Goal: Transaction & Acquisition: Purchase product/service

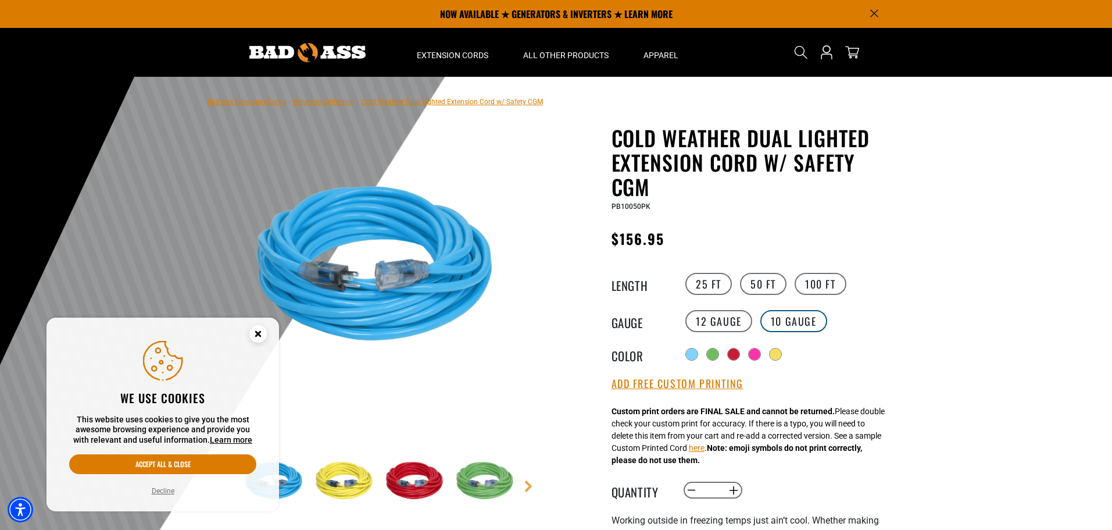
click at [779, 319] on label "10 Gauge" at bounding box center [793, 321] width 67 height 22
click at [802, 285] on label "100 FT" at bounding box center [821, 284] width 52 height 22
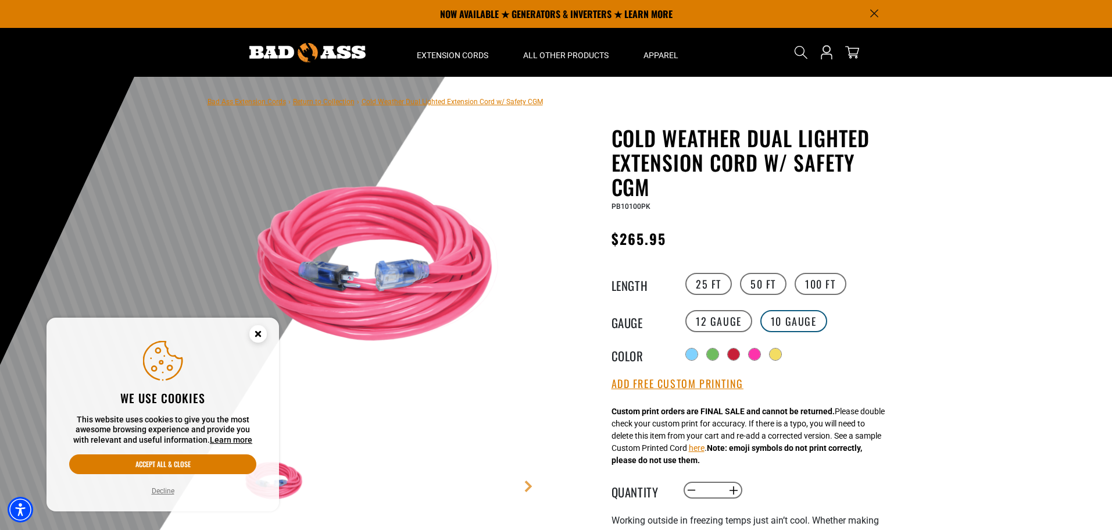
click at [779, 314] on label "10 Gauge" at bounding box center [793, 321] width 67 height 22
click at [713, 284] on label "25 FT" at bounding box center [708, 284] width 46 height 22
click at [264, 337] on circle "Close this option" at bounding box center [257, 333] width 17 height 17
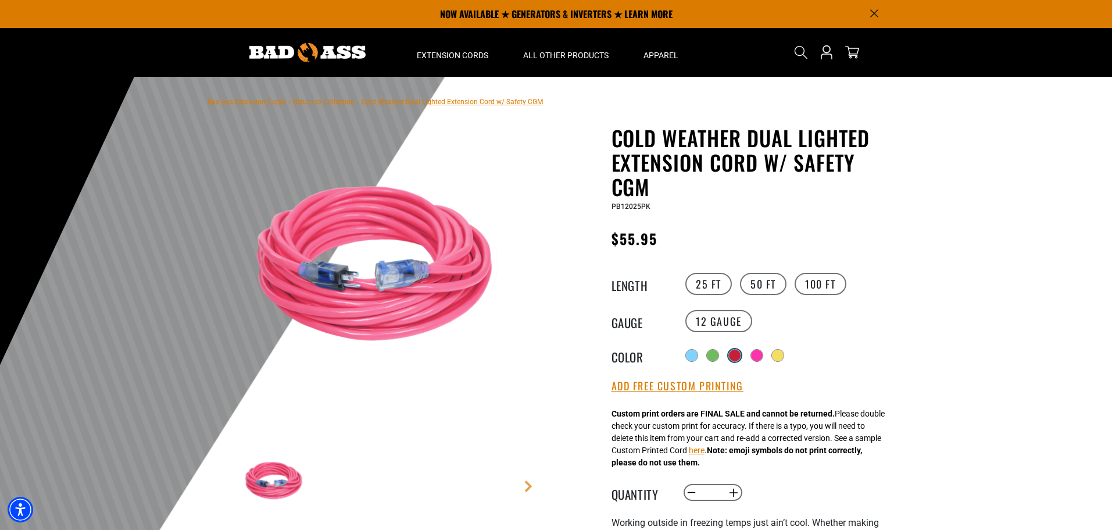
click at [735, 356] on div at bounding box center [735, 355] width 12 height 12
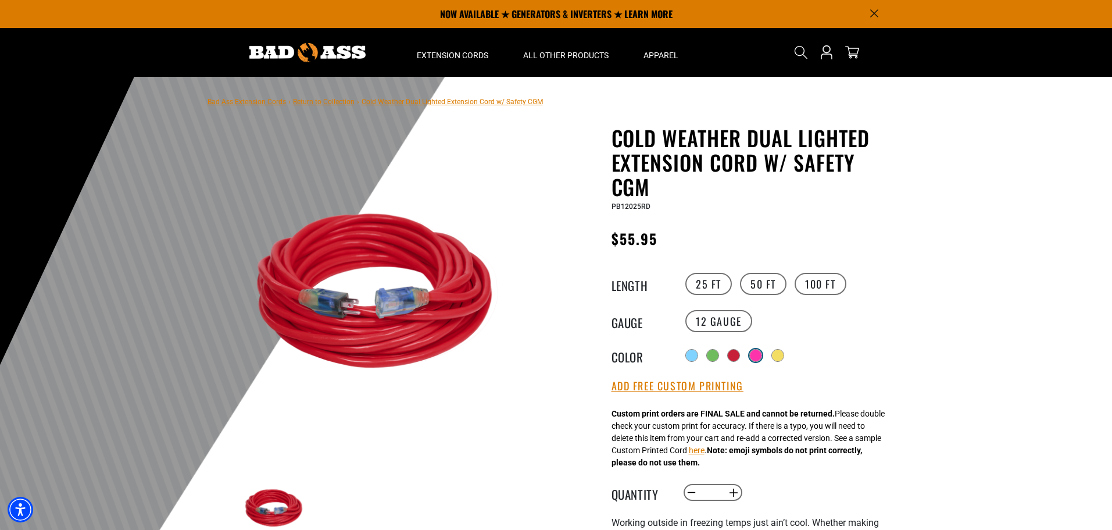
click at [752, 355] on div "Radio button Radio button Radio button Radio button Radio button" at bounding box center [789, 355] width 214 height 21
click at [758, 358] on div at bounding box center [756, 355] width 12 height 12
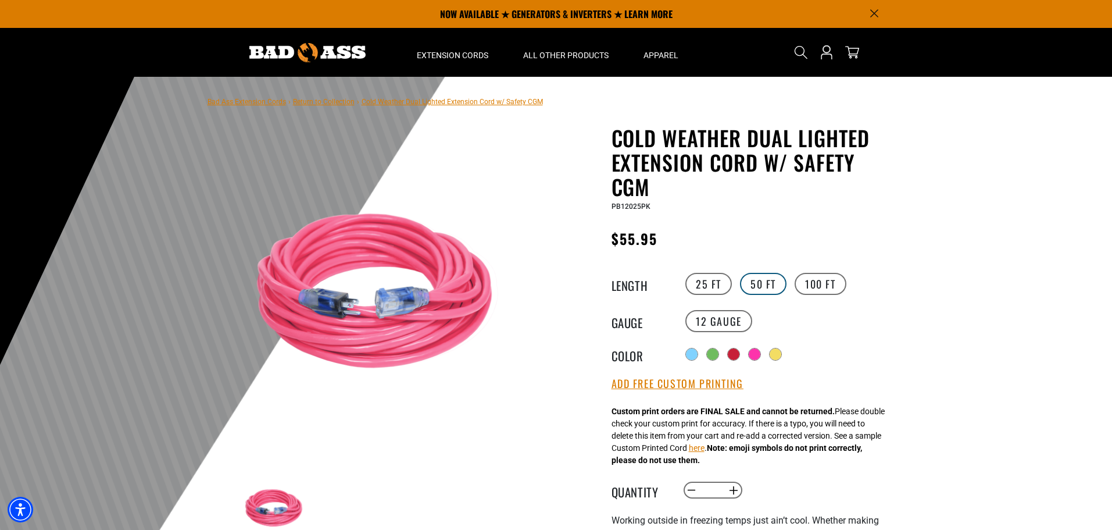
click at [760, 285] on label "50 FT" at bounding box center [763, 284] width 46 height 22
click at [786, 318] on label "10 Gauge" at bounding box center [793, 321] width 67 height 22
click at [815, 290] on label "100 FT" at bounding box center [821, 284] width 52 height 22
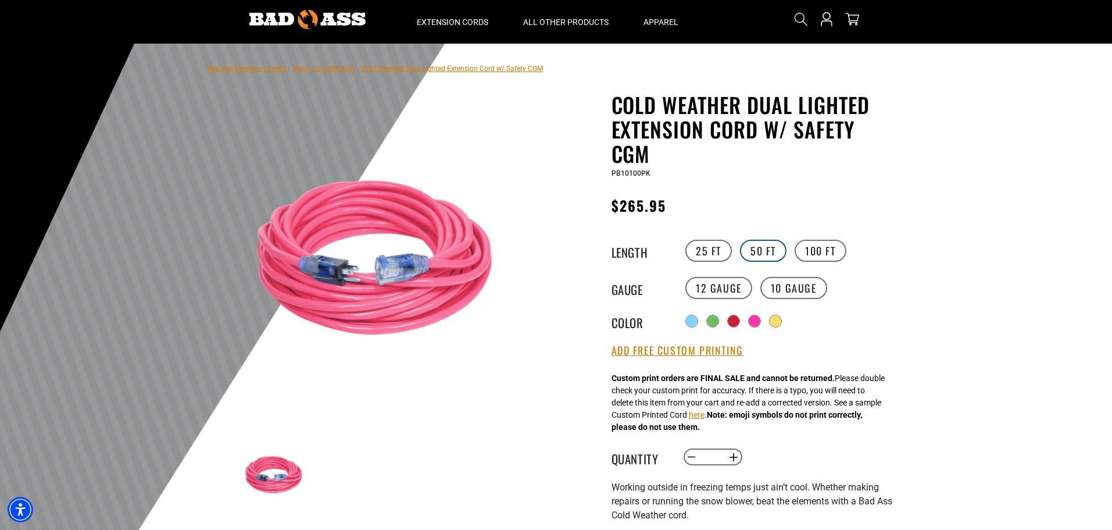
scroll to position [58, 0]
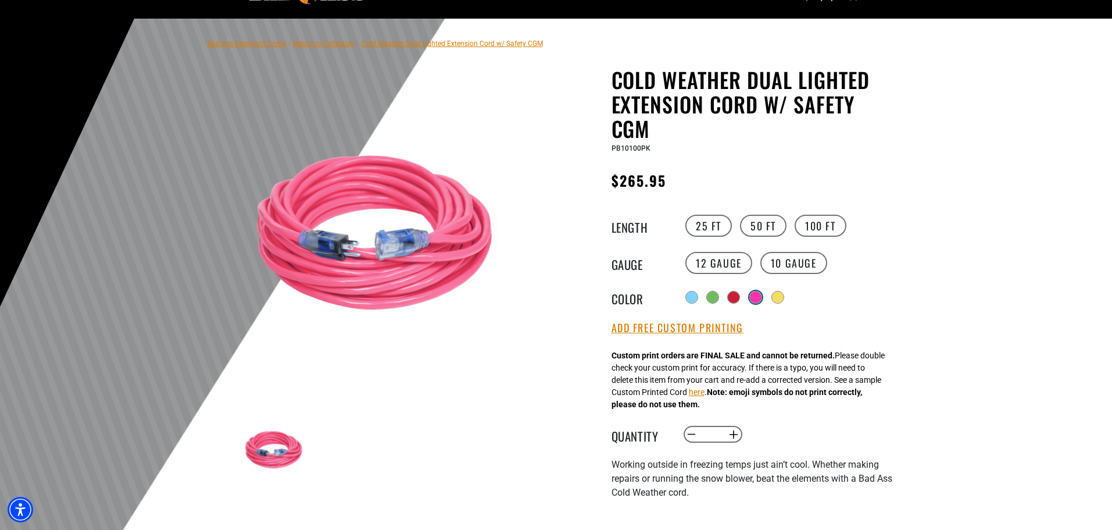
click at [759, 296] on div at bounding box center [756, 297] width 12 height 12
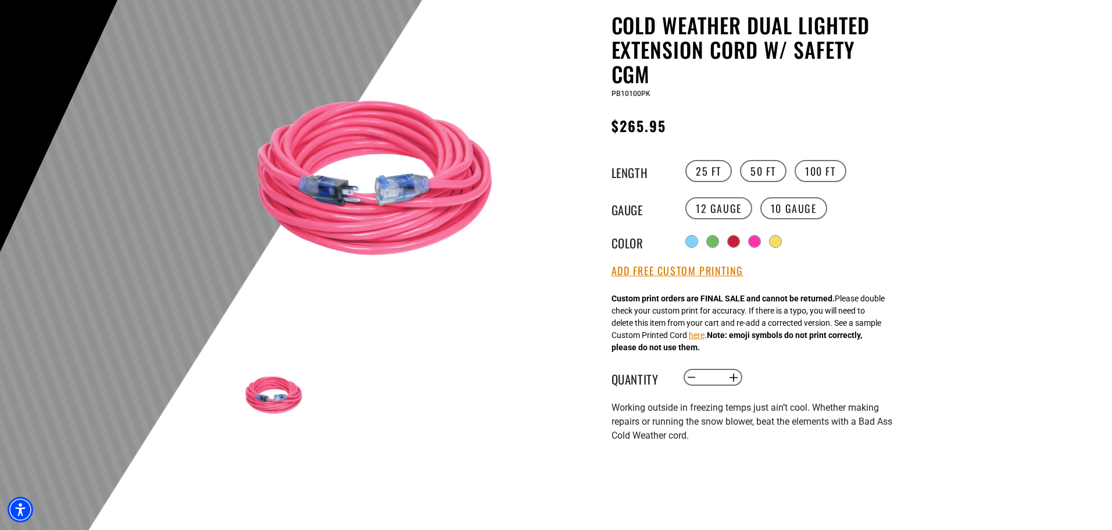
scroll to position [116, 0]
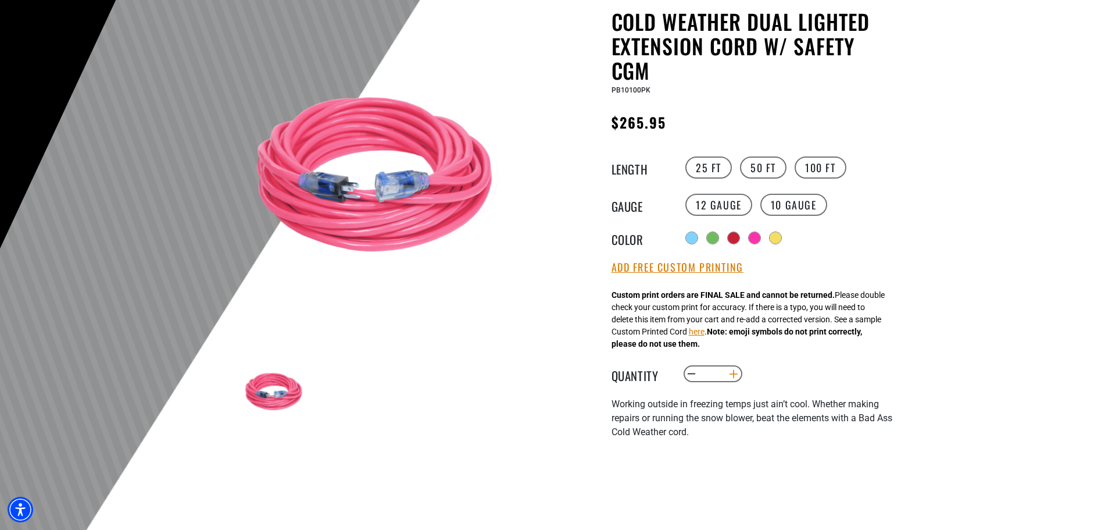
click at [734, 378] on button "Increase quantity for Cold Weather Dual Lighted Extension Cord w/ Safety CGM" at bounding box center [733, 374] width 18 height 20
type input "*"
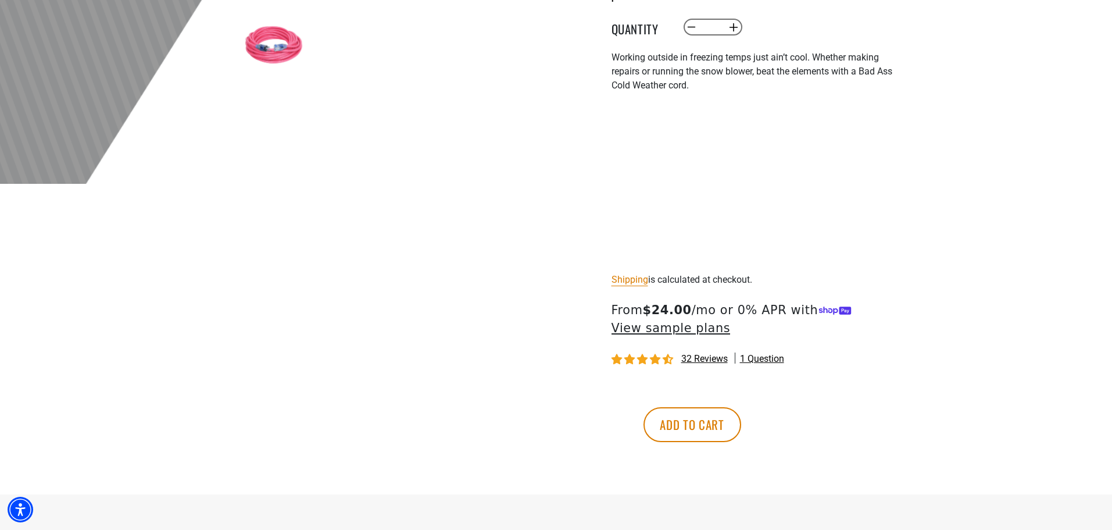
scroll to position [465, 0]
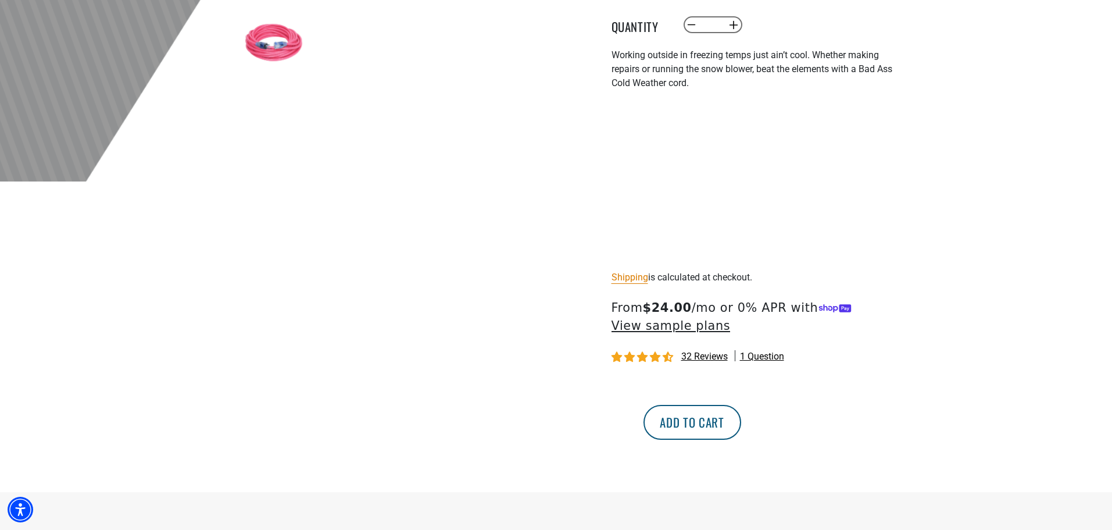
click at [741, 424] on button "Add to cart" at bounding box center [692, 422] width 98 height 35
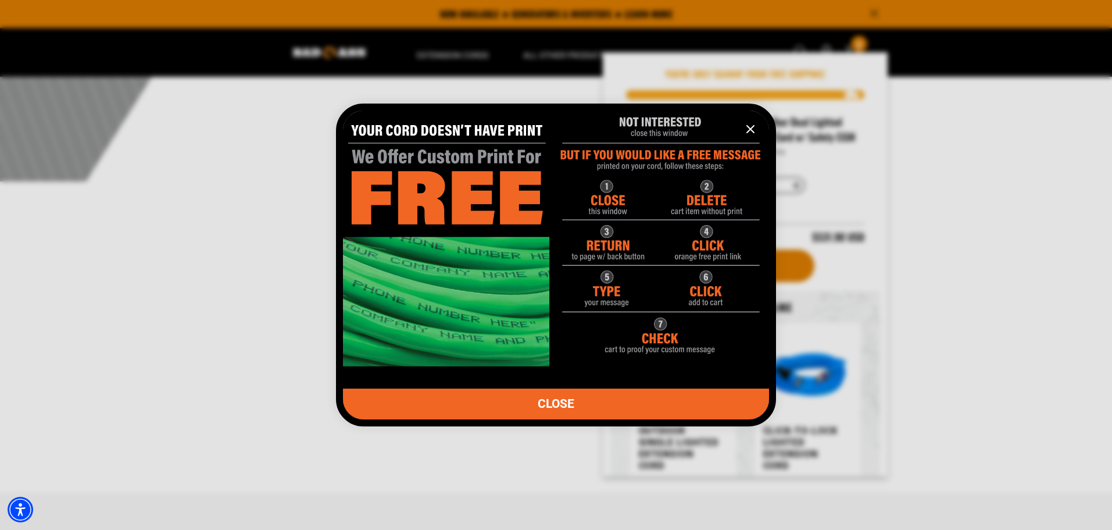
click at [559, 398] on span "CLOSE" at bounding box center [556, 404] width 37 height 12
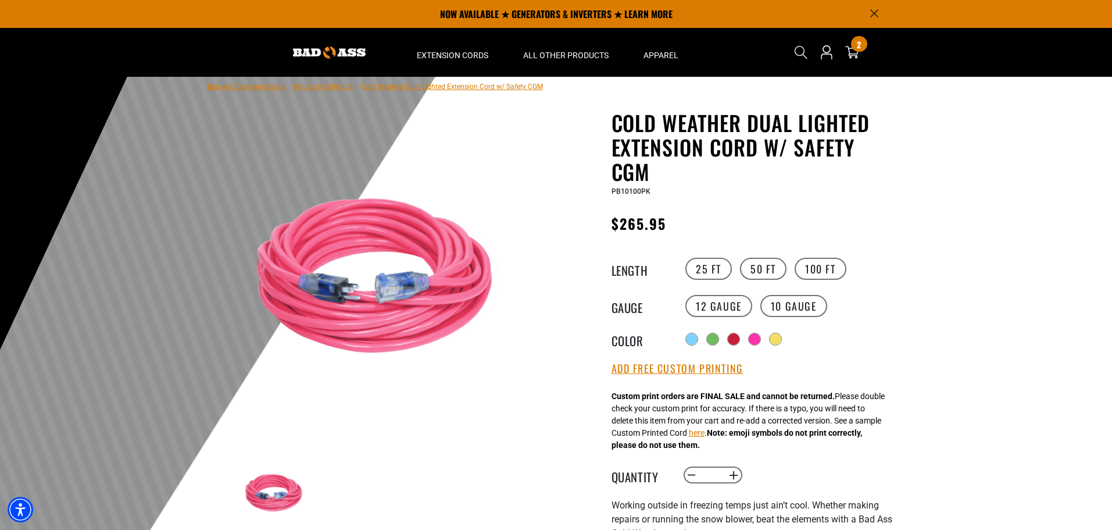
scroll to position [0, 0]
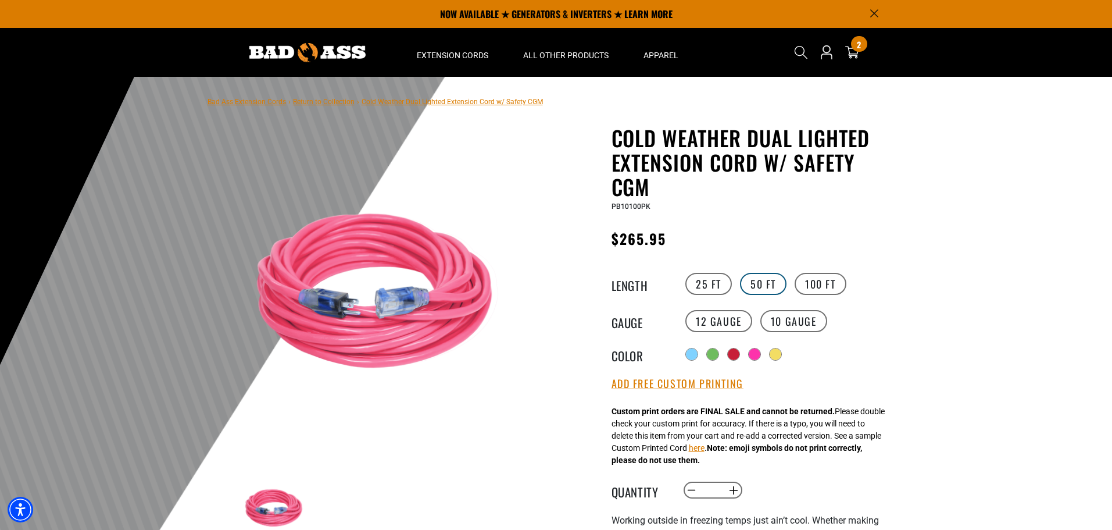
click at [749, 286] on label "50 FT" at bounding box center [763, 284] width 46 height 22
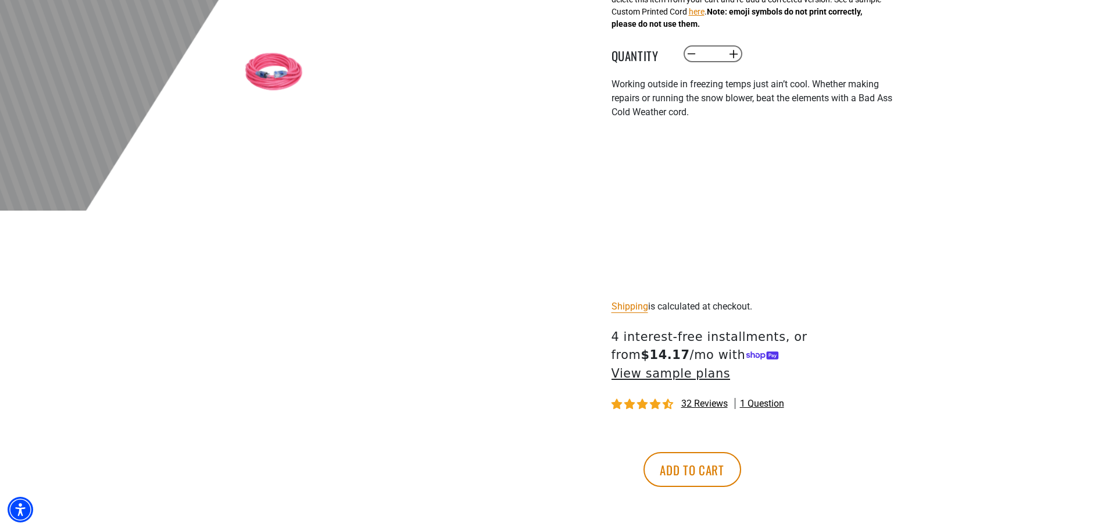
scroll to position [465, 0]
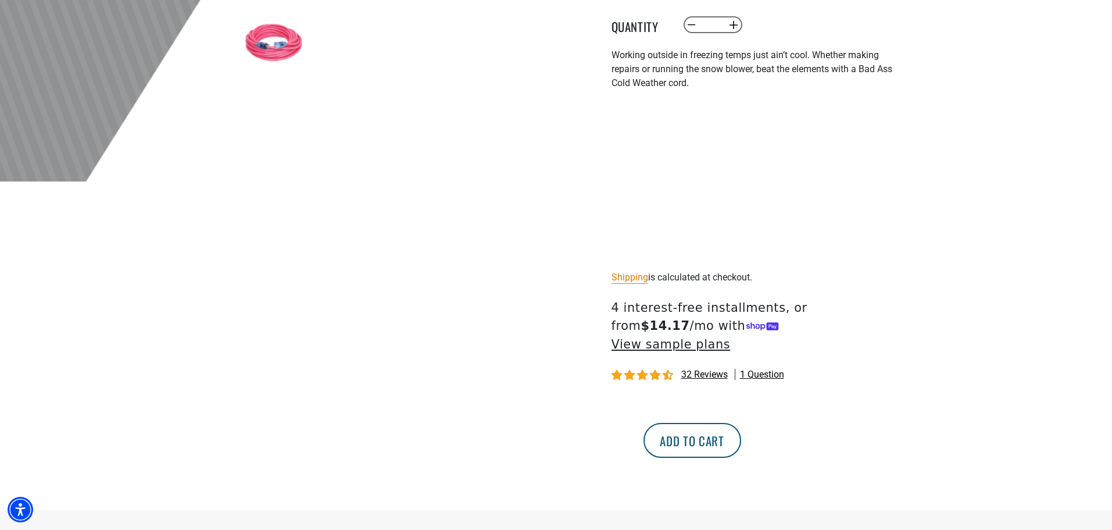
click at [741, 423] on button "Add to cart" at bounding box center [692, 440] width 98 height 35
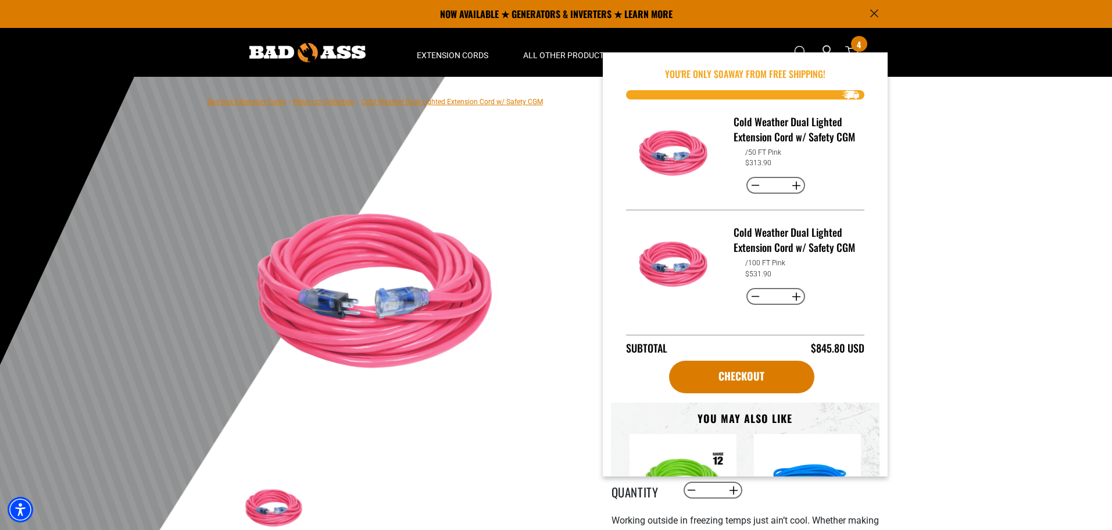
scroll to position [0, 0]
click at [757, 379] on link "Checkout" at bounding box center [741, 376] width 145 height 33
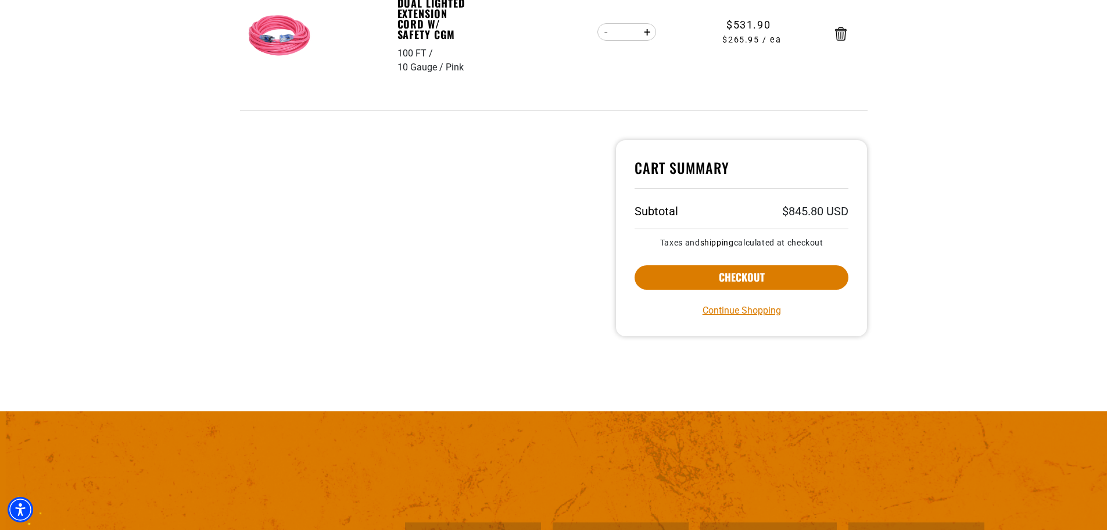
scroll to position [465, 0]
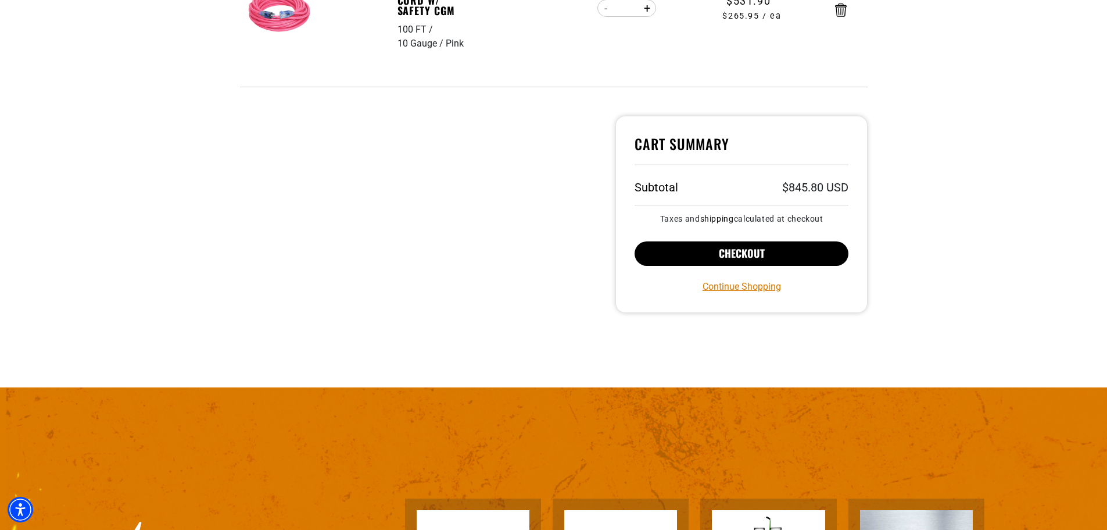
click at [729, 257] on button "Checkout" at bounding box center [742, 253] width 214 height 24
